Goal: Task Accomplishment & Management: Use online tool/utility

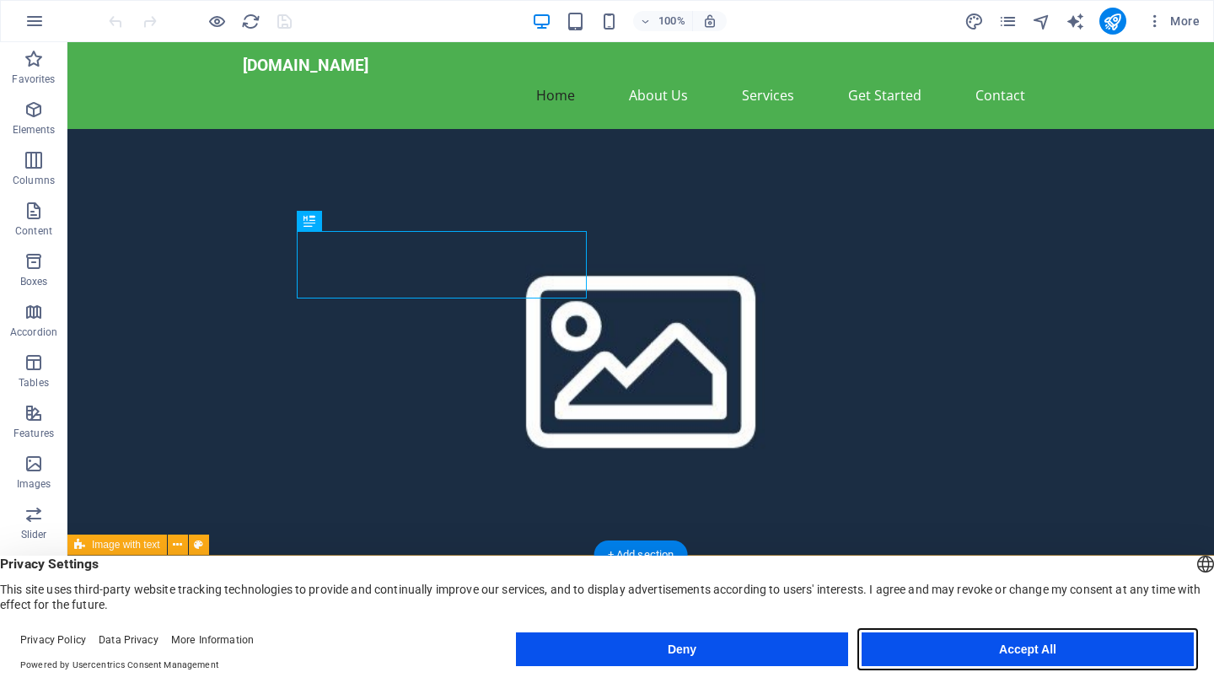
click at [1013, 651] on button "Accept All" at bounding box center [1027, 649] width 332 height 34
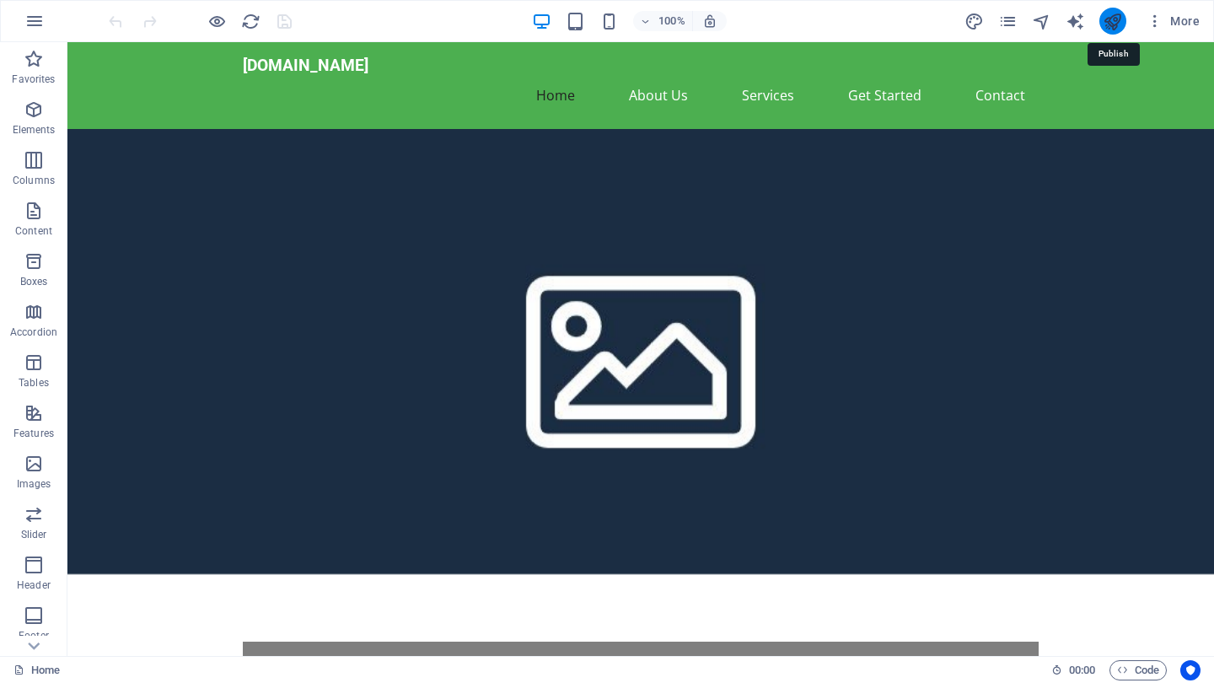
click at [1113, 20] on icon "publish" at bounding box center [1112, 21] width 19 height 19
